Goal: Information Seeking & Learning: Learn about a topic

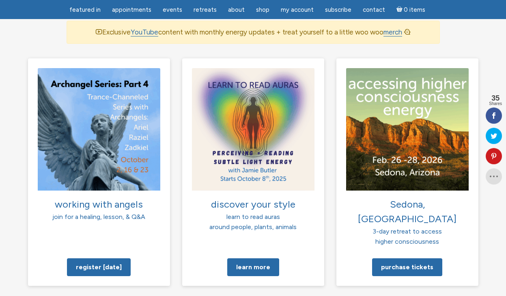
scroll to position [580, 0]
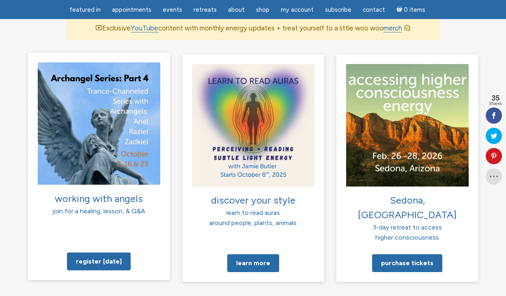
click at [60, 93] on img at bounding box center [99, 123] width 123 height 123
click at [92, 253] on link "Register today" at bounding box center [99, 262] width 64 height 18
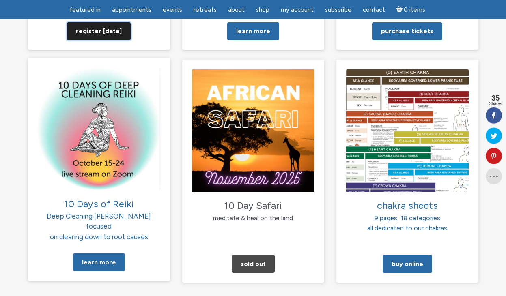
scroll to position [828, 0]
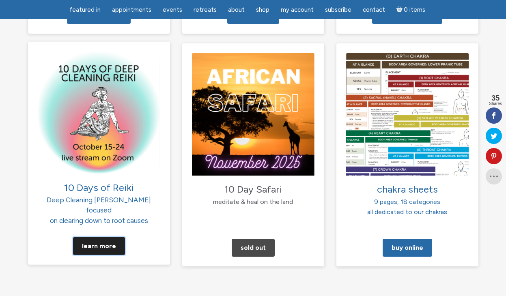
click at [98, 238] on link "Learn More" at bounding box center [99, 247] width 52 height 18
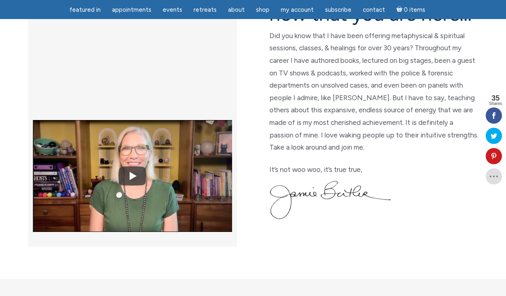
scroll to position [0, 0]
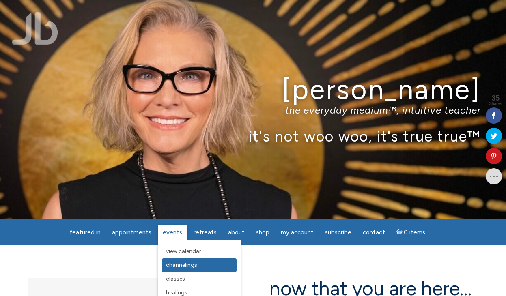
click at [186, 270] on link "Channelings" at bounding box center [199, 266] width 75 height 14
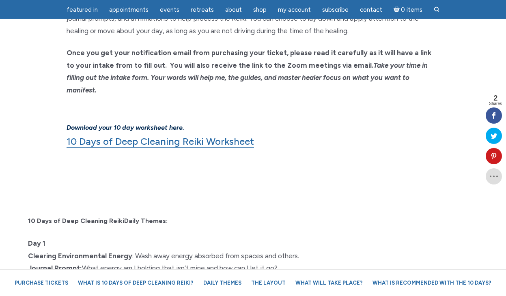
scroll to position [663, 0]
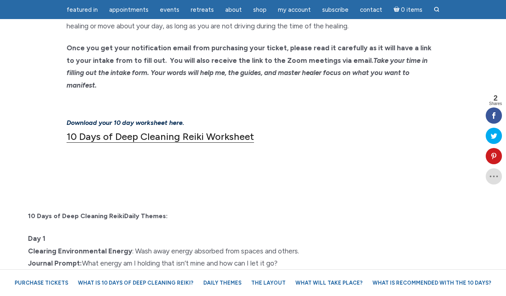
click at [221, 131] on link "10 Days of Deep Cleaning Reiki Worksheet" at bounding box center [161, 137] width 188 height 12
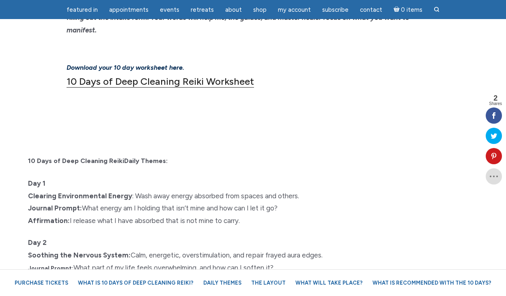
scroll to position [870, 0]
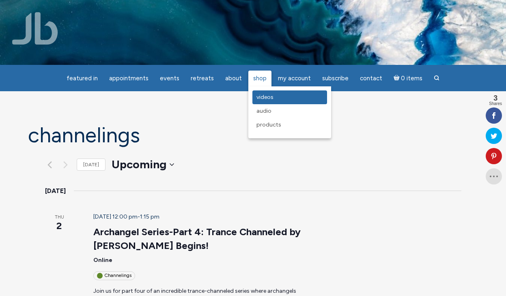
click at [259, 100] on span "Videos" at bounding box center [265, 97] width 17 height 7
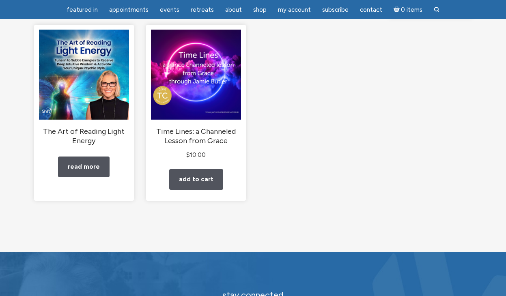
scroll to position [124, 0]
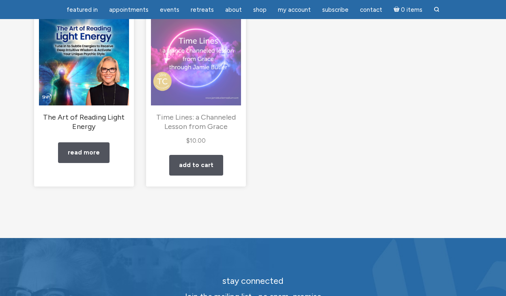
click at [205, 56] on img "main" at bounding box center [196, 60] width 90 height 90
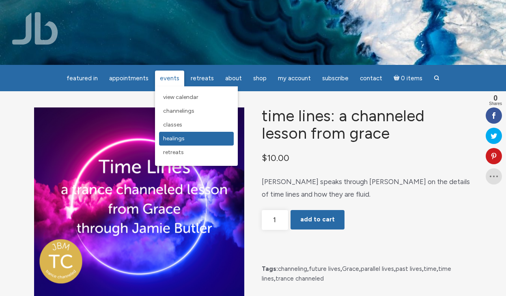
click at [180, 141] on span "Healings" at bounding box center [174, 138] width 22 height 7
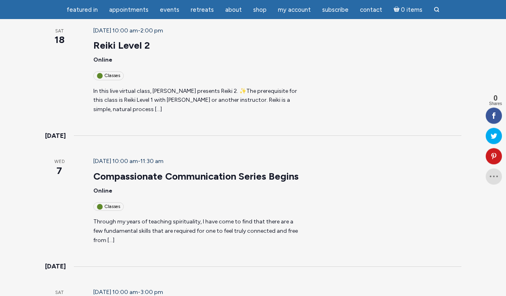
scroll to position [828, 0]
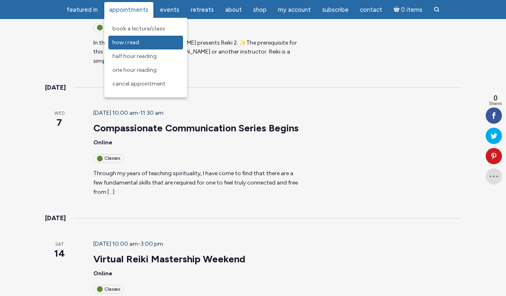
click at [139, 41] on span "How I Read" at bounding box center [125, 42] width 27 height 7
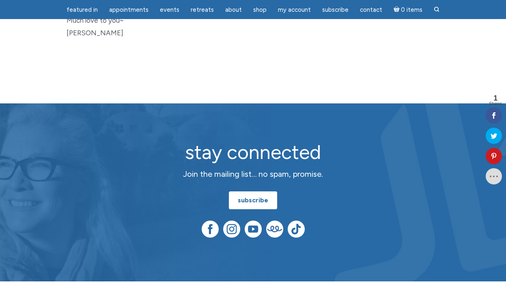
scroll to position [663, 0]
